Goal: Task Accomplishment & Management: Complete application form

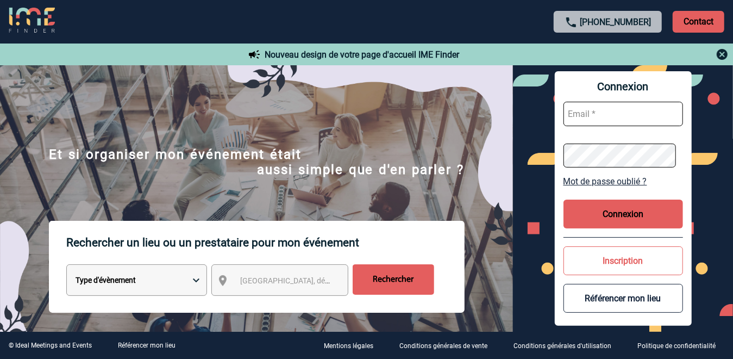
click at [574, 113] on input "text" at bounding box center [624, 114] width 120 height 24
type input "Malika.semail@pfizer.com"
click at [627, 212] on button "Connexion" at bounding box center [624, 213] width 120 height 29
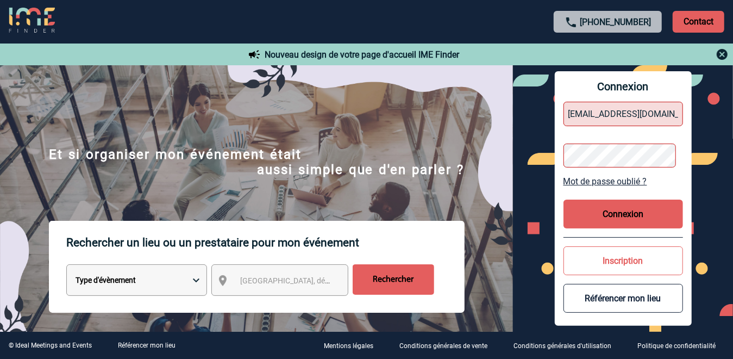
click at [616, 214] on button "Connexion" at bounding box center [624, 213] width 120 height 29
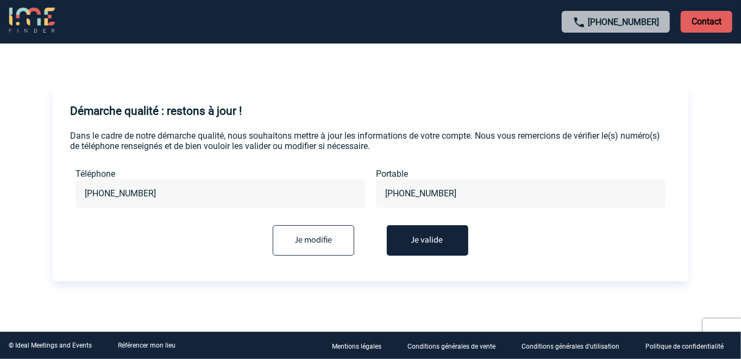
click at [440, 241] on button "Je valide" at bounding box center [428, 240] width 82 height 30
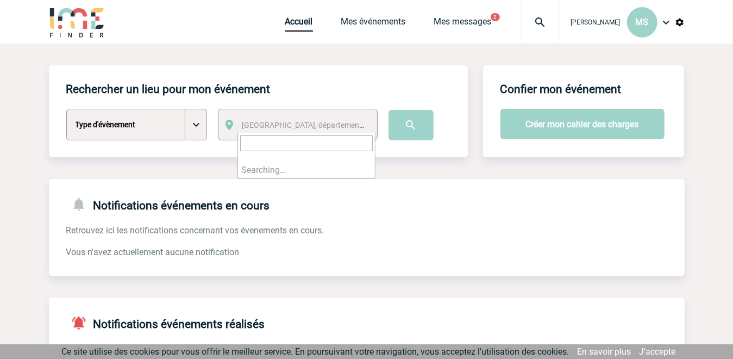
click at [262, 126] on span "Ville, département, région..." at bounding box center [317, 125] width 151 height 9
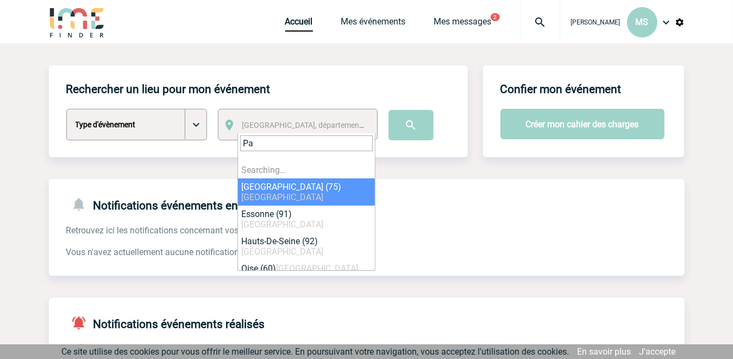
type input "Par"
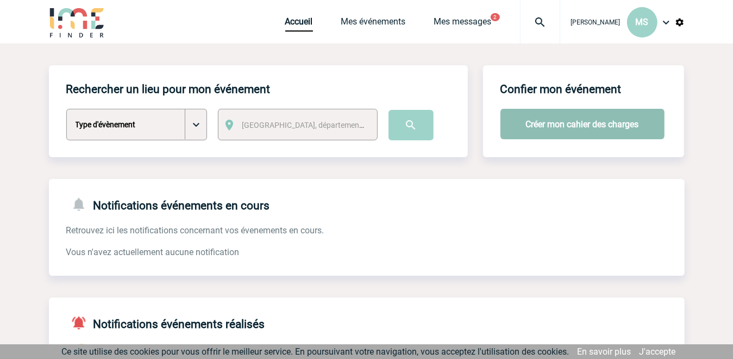
click at [566, 127] on button "Créer mon cahier des charges" at bounding box center [583, 124] width 164 height 30
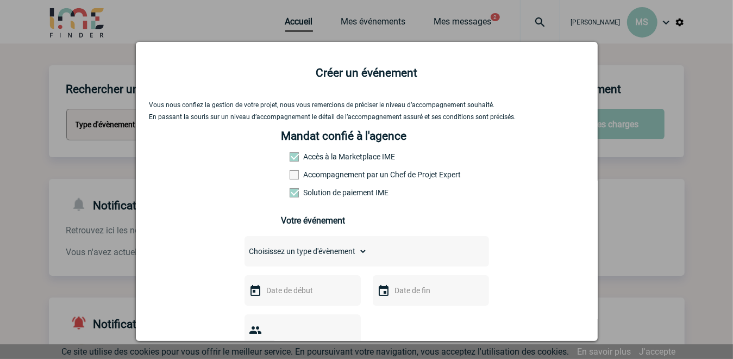
drag, startPoint x: 599, startPoint y: 137, endPoint x: 601, endPoint y: 157, distance: 19.6
click at [601, 157] on div at bounding box center [366, 179] width 733 height 359
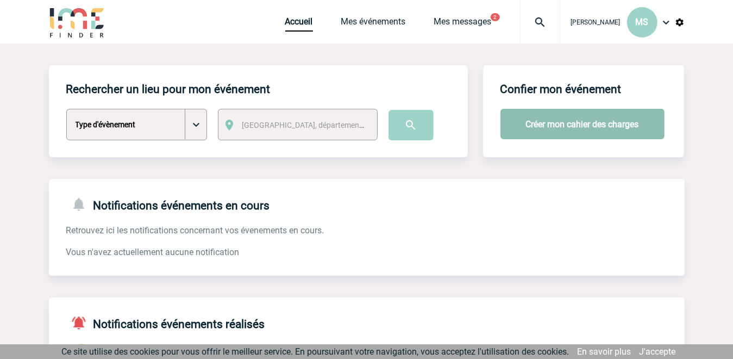
click at [546, 128] on button "Créer mon cahier des charges" at bounding box center [583, 124] width 164 height 30
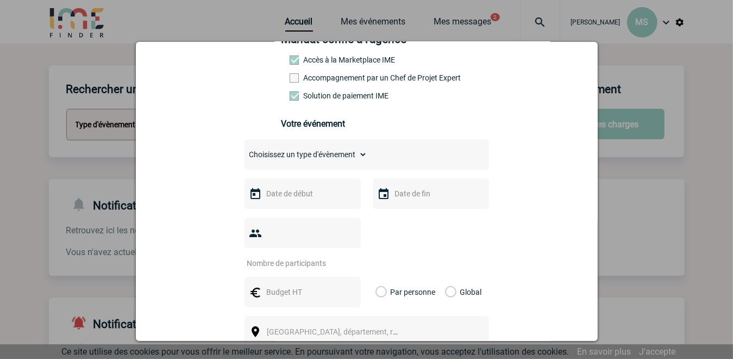
scroll to position [98, 0]
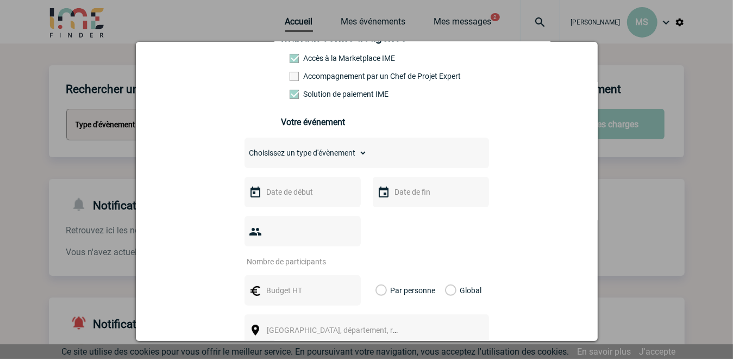
click at [276, 197] on input "text" at bounding box center [301, 192] width 75 height 14
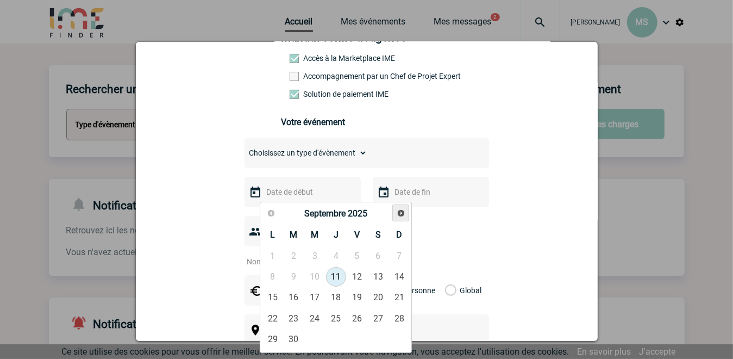
click at [401, 209] on span "Suivant" at bounding box center [401, 213] width 9 height 9
click at [316, 276] on link "8" at bounding box center [315, 277] width 20 height 20
type input "08-10-2025"
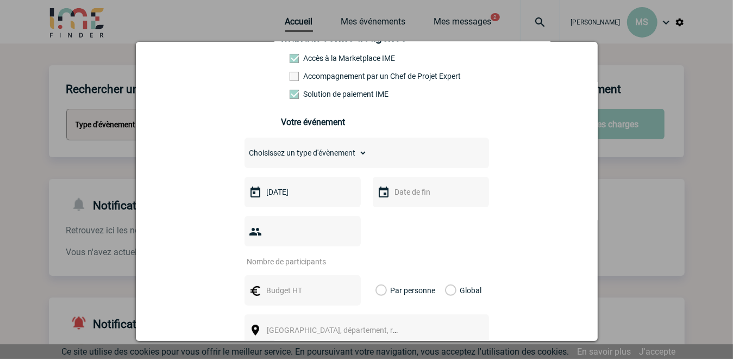
click at [378, 192] on img at bounding box center [383, 192] width 13 height 13
click at [379, 193] on img at bounding box center [383, 192] width 13 height 13
click at [278, 254] on input "number" at bounding box center [296, 261] width 102 height 14
type input "15"
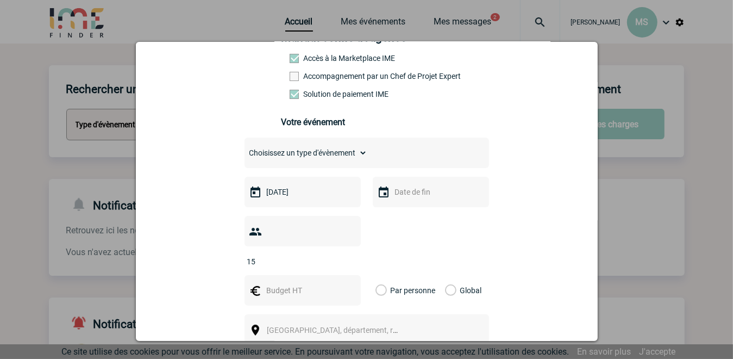
click at [382, 197] on img at bounding box center [383, 192] width 13 height 13
click at [376, 275] on label "Par personne" at bounding box center [382, 290] width 12 height 30
click at [0, 0] on input "Par personne" at bounding box center [0, 0] width 0 height 0
click at [283, 283] on input "text" at bounding box center [301, 290] width 75 height 14
type input "80"
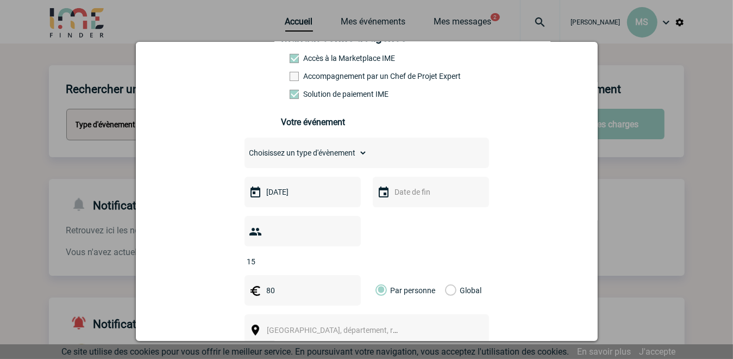
click at [280, 326] on span "Ville, département, région..." at bounding box center [342, 330] width 151 height 9
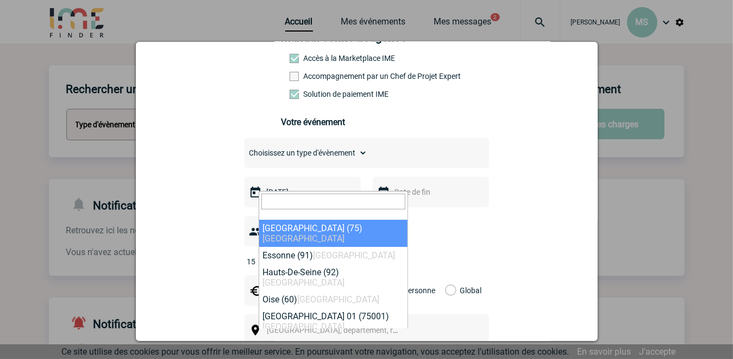
select select "3"
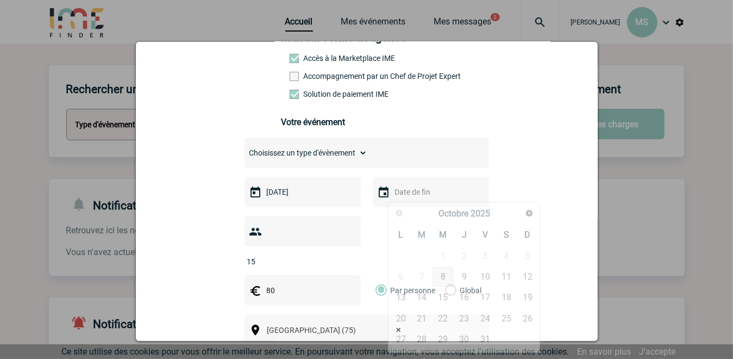
click at [428, 199] on input "text" at bounding box center [429, 192] width 75 height 14
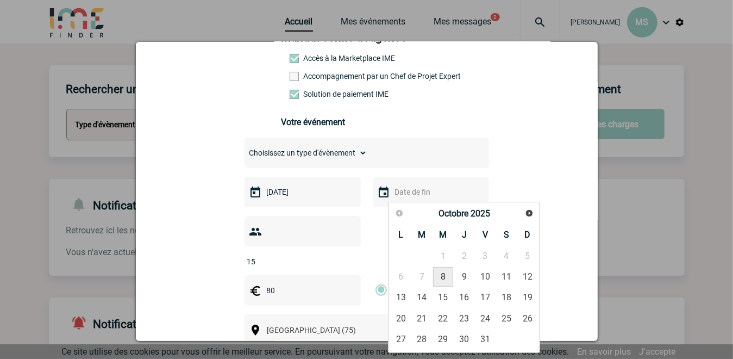
click at [442, 274] on link "8" at bounding box center [443, 277] width 20 height 20
type input "08-10-2025"
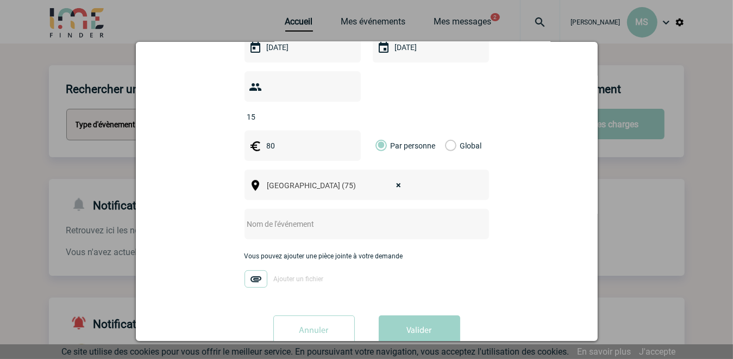
scroll to position [255, 0]
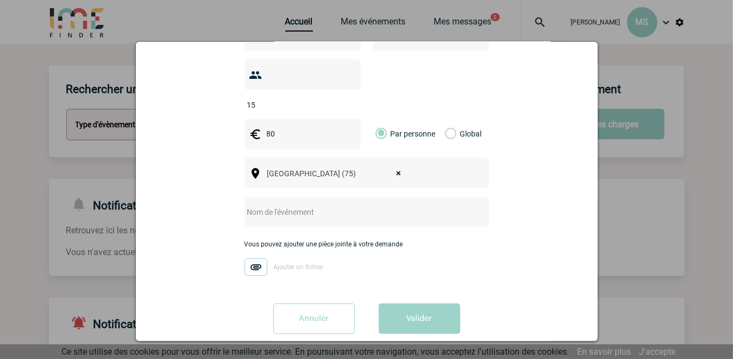
click at [248, 205] on input "text" at bounding box center [353, 212] width 216 height 14
type input "Board CC"
click at [416, 307] on button "Valider" at bounding box center [420, 318] width 82 height 30
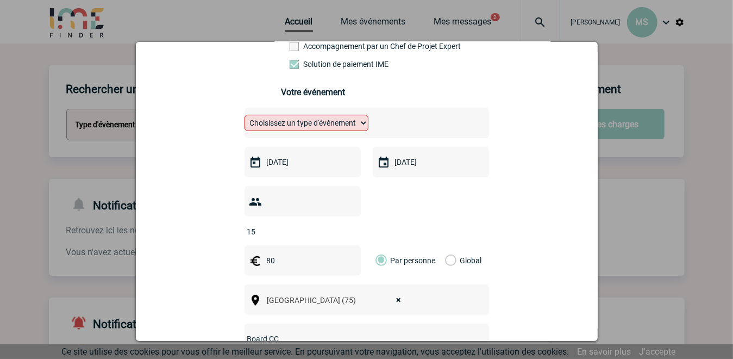
scroll to position [123, 0]
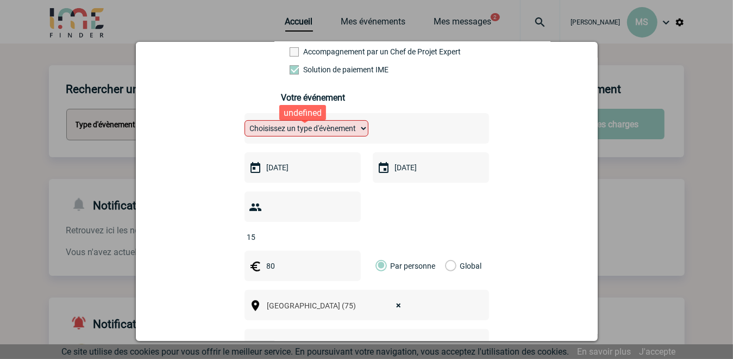
click at [361, 132] on select "Choisissez un type d'évènement Séminaire avec nuitée Séminaire sans nuitée Repa…" at bounding box center [307, 128] width 124 height 16
select select "4"
click at [245, 122] on select "Choisissez un type d'évènement Séminaire avec nuitée Séminaire sans nuitée Repa…" at bounding box center [307, 128] width 124 height 16
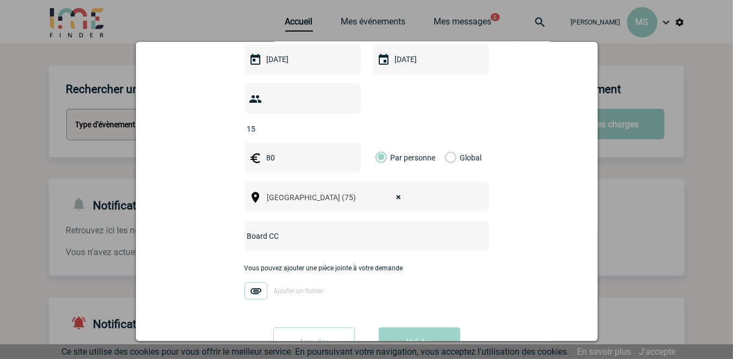
scroll to position [255, 0]
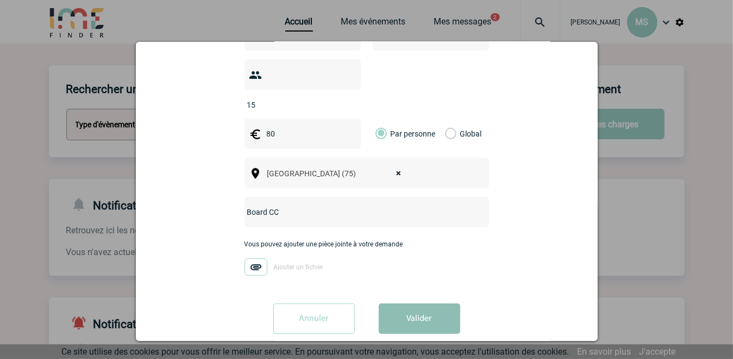
click at [411, 303] on button "Valider" at bounding box center [420, 318] width 82 height 30
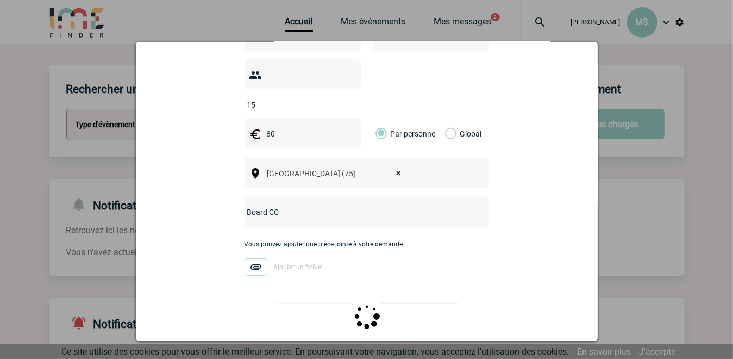
scroll to position [0, 0]
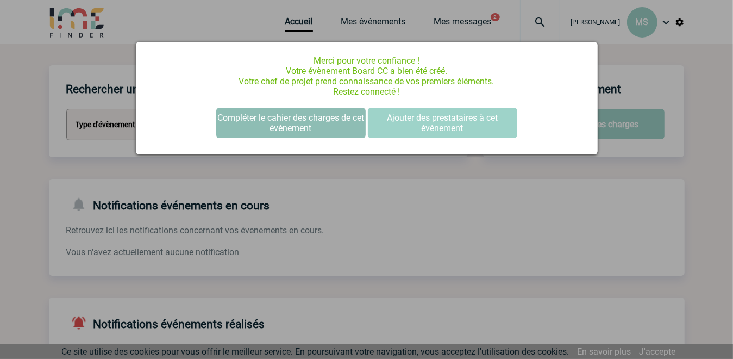
click at [298, 129] on button "Compléter le cahier des charges de cet événement" at bounding box center [290, 123] width 149 height 30
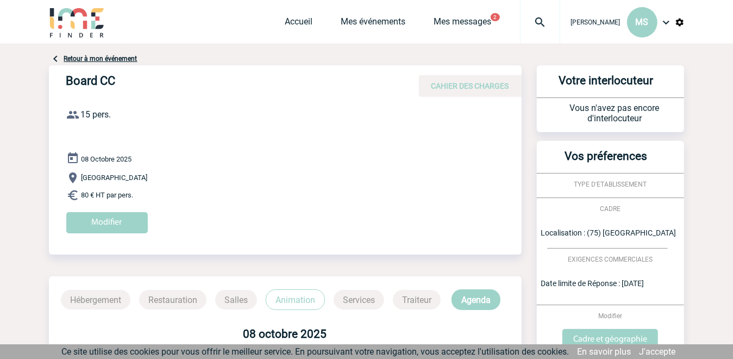
click at [259, 175] on p "Paris" at bounding box center [293, 177] width 455 height 13
click at [455, 91] on div "CAHIER DES CHARGES" at bounding box center [470, 86] width 103 height 22
click at [364, 301] on p "Services" at bounding box center [359, 300] width 51 height 20
click at [111, 221] on input "Modifier" at bounding box center [107, 222] width 82 height 21
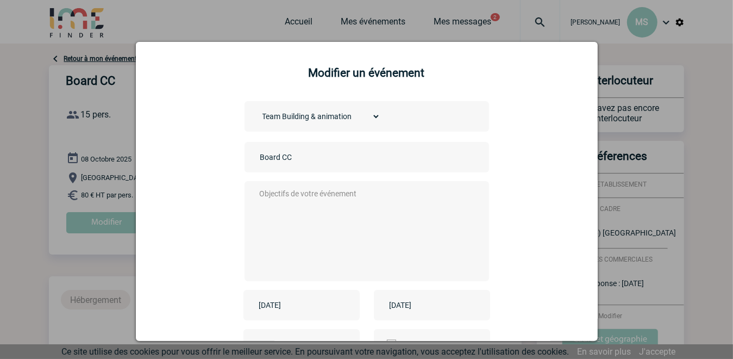
click at [268, 193] on textarea at bounding box center [364, 229] width 215 height 87
click at [391, 205] on textarea "Je recherche un stand up avec possibilité de prendre un verre dans le même lieu…" at bounding box center [364, 229] width 215 height 87
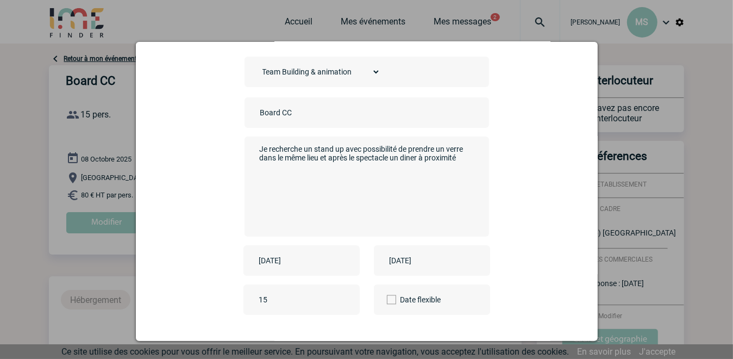
scroll to position [42, 0]
click at [462, 161] on textarea "Je recherche un stand up avec possibilité de prendre un verre dans le même lieu…" at bounding box center [364, 187] width 215 height 87
click at [343, 176] on textarea "Je recherche un stand up avec possibilité de prendre un verre dans le même lieu…" at bounding box center [364, 187] width 215 height 87
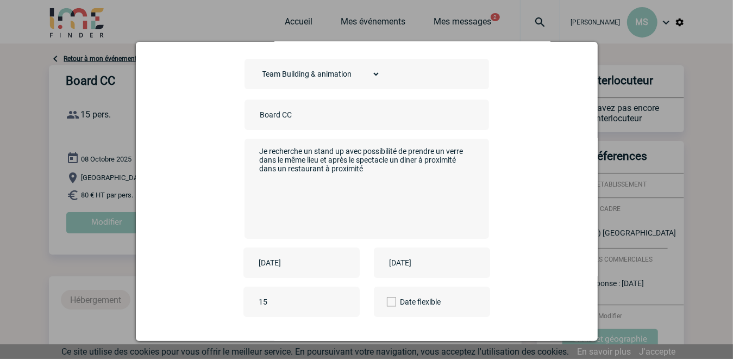
drag, startPoint x: 420, startPoint y: 160, endPoint x: 461, endPoint y: 159, distance: 41.3
click at [461, 159] on textarea "Je recherche un stand up avec possibilité de prendre un verre dans le même lieu…" at bounding box center [364, 187] width 215 height 87
click at [337, 167] on textarea "Je recherche un stand up avec possibilité de prendre un verre dans le même lieu…" at bounding box center [364, 187] width 215 height 87
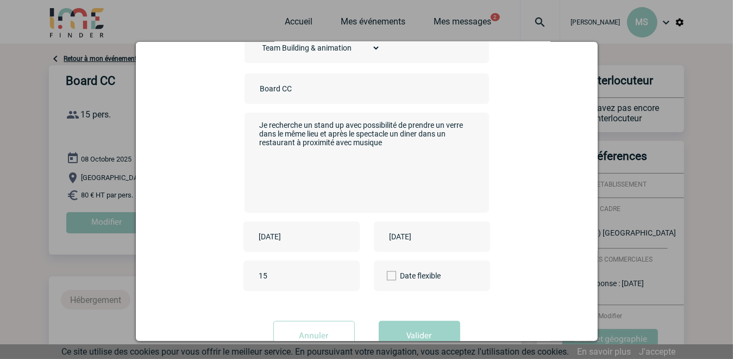
scroll to position [104, 0]
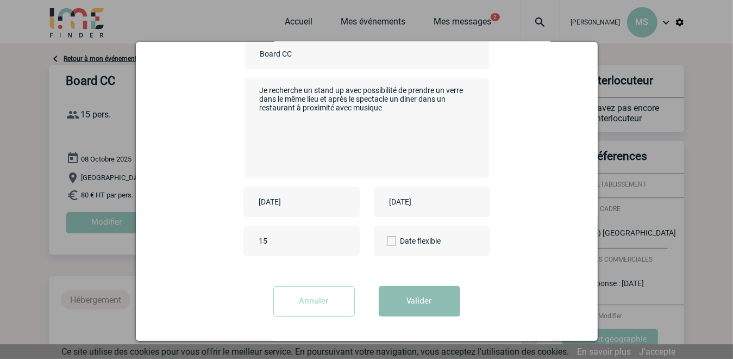
type textarea "Je recherche un stand up avec possibilité de prendre un verre dans le même lieu…"
click at [407, 306] on button "Valider" at bounding box center [420, 301] width 82 height 30
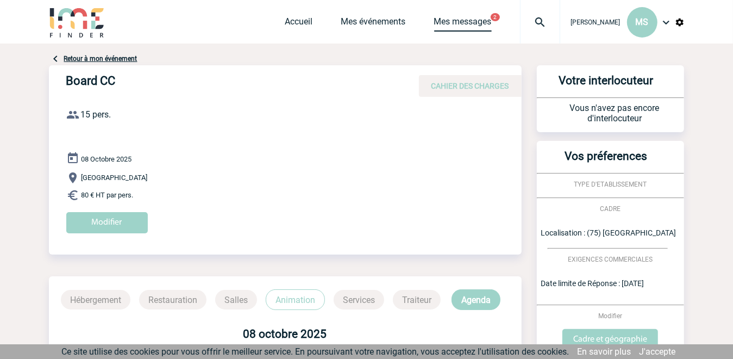
click at [462, 23] on link "Mes messages" at bounding box center [463, 23] width 58 height 15
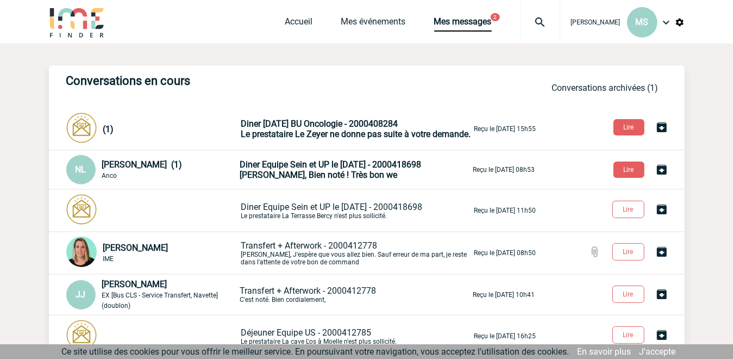
click at [310, 139] on p "Diner [DATE] BU Oncologie - 2000408284 Le prestataire Le Zeyer ne donne pas sui…" at bounding box center [356, 128] width 231 height 21
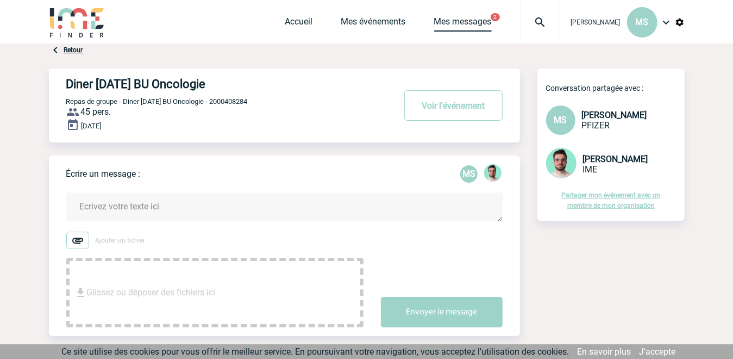
click at [464, 17] on link "Mes messages" at bounding box center [463, 23] width 58 height 15
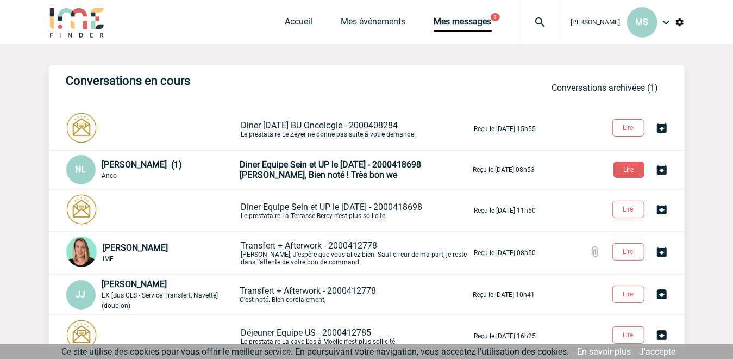
click at [306, 177] on span "[PERSON_NAME], Bien noté ! Très bon we" at bounding box center [319, 175] width 158 height 10
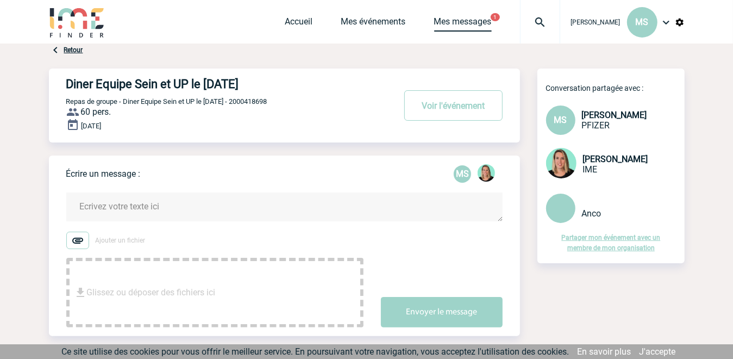
click at [468, 22] on link "Mes messages" at bounding box center [463, 23] width 58 height 15
